Goal: Navigation & Orientation: Find specific page/section

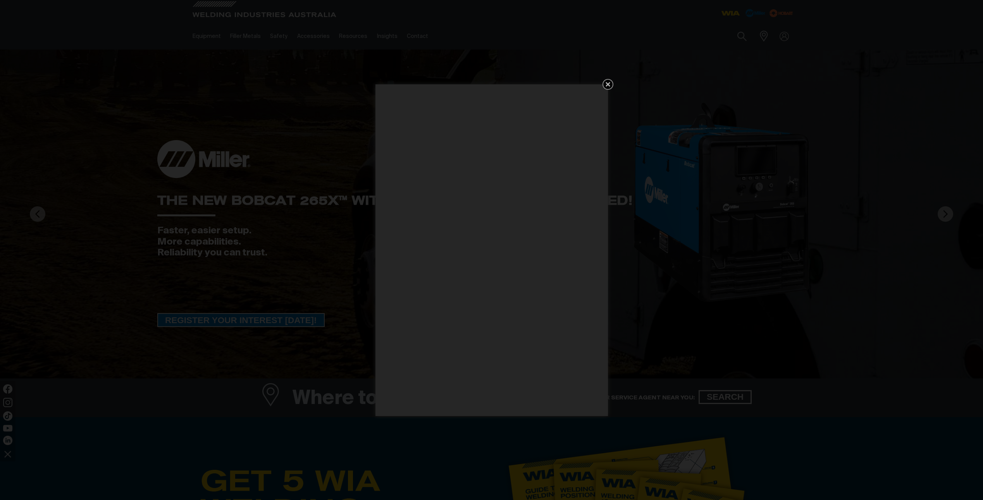
click at [608, 85] on icon "Get 5 WIA Welding Guides Free!" at bounding box center [607, 84] width 5 height 5
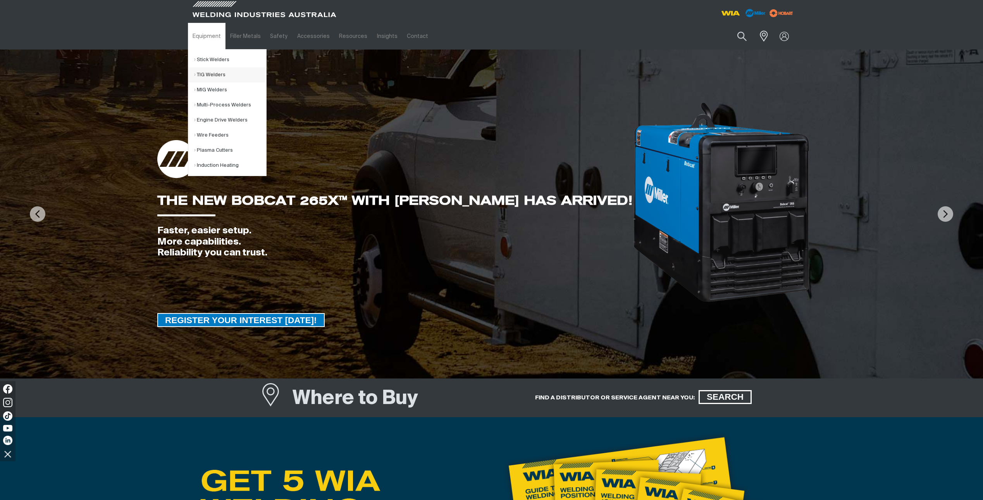
click at [205, 73] on link "TIG Welders" at bounding box center [230, 74] width 72 height 15
